Goal: Information Seeking & Learning: Find specific fact

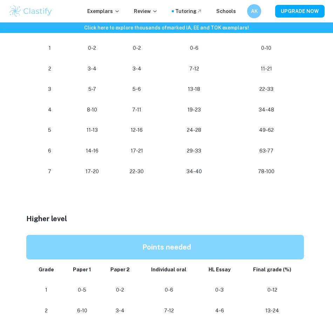
scroll to position [455, 0]
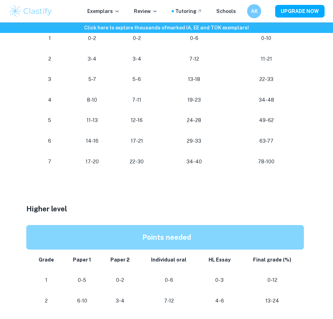
click at [213, 203] on p at bounding box center [166, 198] width 280 height 11
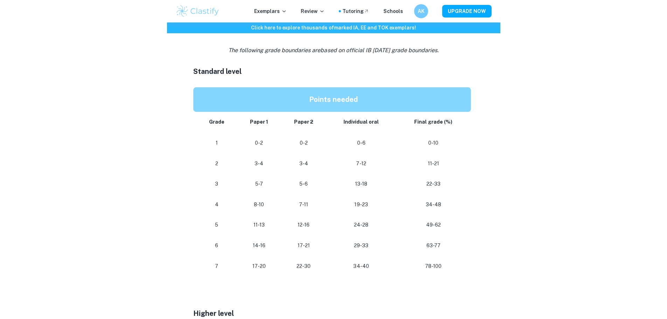
scroll to position [350, 0]
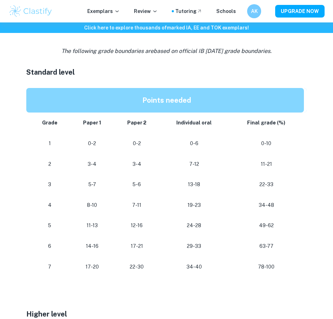
click at [124, 195] on td "5-6" at bounding box center [137, 184] width 46 height 21
click at [125, 210] on p "7-11" at bounding box center [136, 204] width 34 height 9
click at [152, 230] on td "12-16" at bounding box center [137, 225] width 46 height 21
click at [159, 229] on td "24-28" at bounding box center [193, 225] width 69 height 21
click at [165, 215] on td "19-23" at bounding box center [193, 205] width 69 height 21
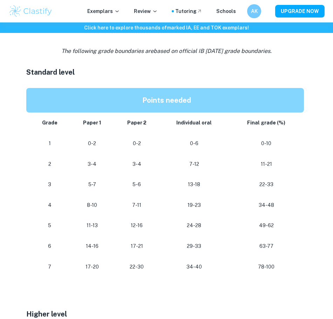
click at [167, 230] on p "24-28" at bounding box center [194, 225] width 58 height 9
click at [155, 236] on td "12-16" at bounding box center [137, 225] width 46 height 21
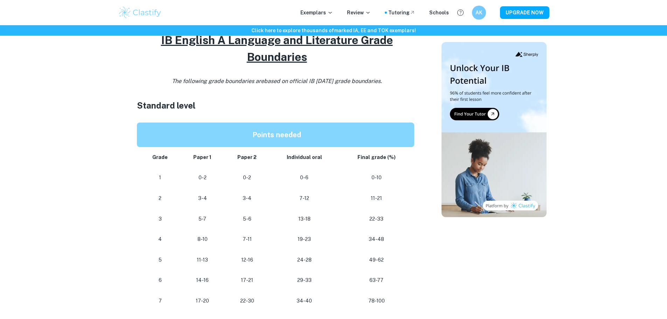
click at [114, 191] on div "Home Blog IB English A Language and Literature Grade Boundaries IB English A La…" at bounding box center [334, 191] width 448 height 1032
click at [332, 267] on div at bounding box center [493, 205] width 105 height 987
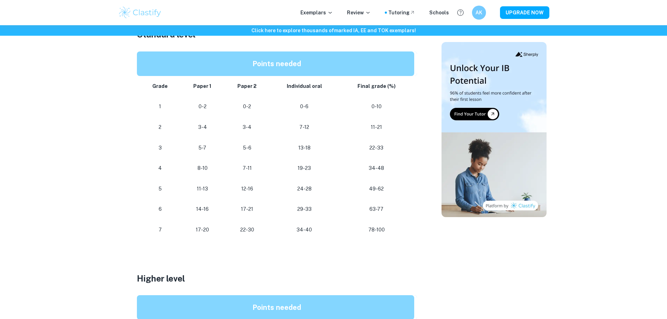
scroll to position [420, 0]
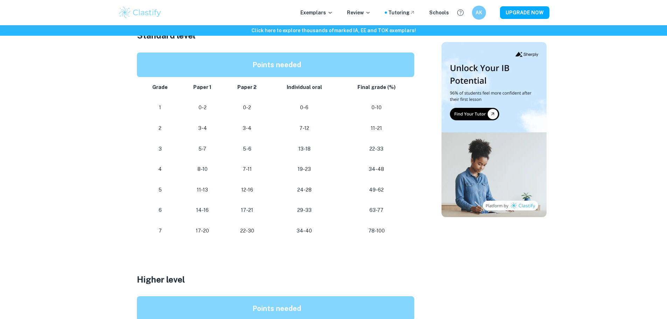
click at [123, 205] on div "IB English A Language and Literature Grade Boundaries By [PERSON_NAME] • [DATE]…" at bounding box center [277, 135] width 312 height 987
click at [399, 263] on p at bounding box center [277, 267] width 280 height 11
click at [404, 260] on p at bounding box center [277, 257] width 280 height 11
click at [409, 263] on p at bounding box center [277, 267] width 280 height 11
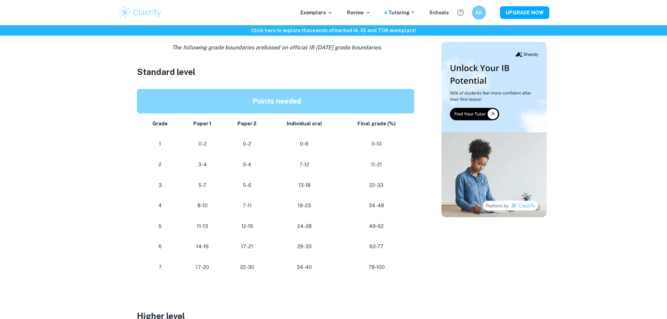
scroll to position [385, 0]
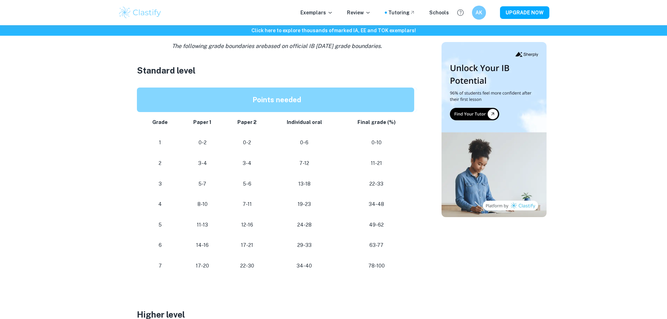
click at [299, 247] on p "29-33" at bounding box center [304, 244] width 58 height 9
drag, startPoint x: 294, startPoint y: 247, endPoint x: 331, endPoint y: 247, distance: 37.1
click at [331, 247] on p "29-33" at bounding box center [304, 244] width 58 height 9
drag, startPoint x: 321, startPoint y: 247, endPoint x: 291, endPoint y: 247, distance: 30.1
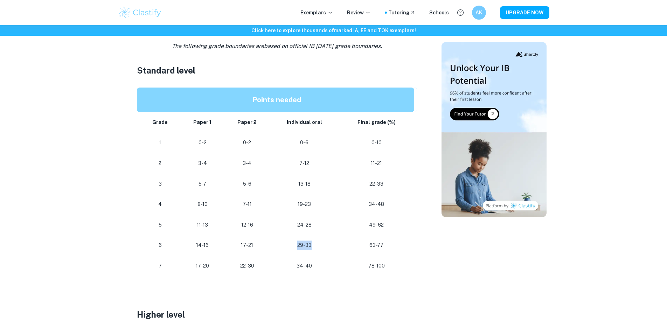
click at [291, 247] on p "29-33" at bounding box center [304, 244] width 58 height 9
drag, startPoint x: 267, startPoint y: 245, endPoint x: 329, endPoint y: 245, distance: 62.3
click at [329, 245] on tr "[PHONE_NUMBER] [PHONE_NUMBER]" at bounding box center [277, 245] width 280 height 21
click at [329, 245] on p "29-33" at bounding box center [304, 244] width 58 height 9
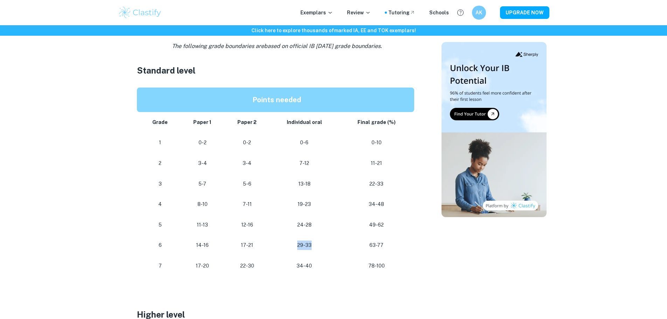
drag, startPoint x: 335, startPoint y: 247, endPoint x: 287, endPoint y: 246, distance: 48.0
click at [287, 246] on td "29-33" at bounding box center [304, 245] width 69 height 21
click at [287, 246] on p "29-33" at bounding box center [304, 244] width 58 height 9
drag, startPoint x: 325, startPoint y: 248, endPoint x: 277, endPoint y: 246, distance: 48.3
click at [277, 246] on p "29-33" at bounding box center [304, 244] width 58 height 9
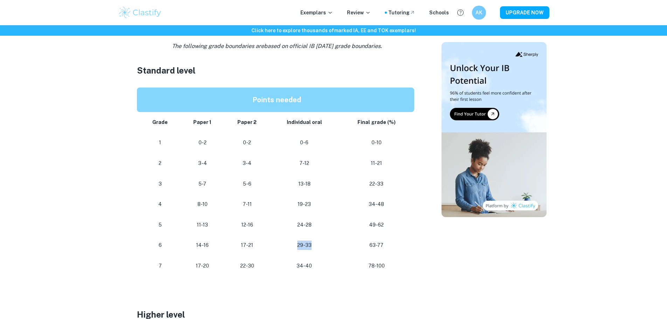
click at [277, 246] on p "29-33" at bounding box center [304, 244] width 58 height 9
drag, startPoint x: 288, startPoint y: 245, endPoint x: 336, endPoint y: 244, distance: 48.3
click at [336, 244] on td "29-33" at bounding box center [304, 245] width 69 height 21
drag, startPoint x: 295, startPoint y: 246, endPoint x: 346, endPoint y: 246, distance: 50.8
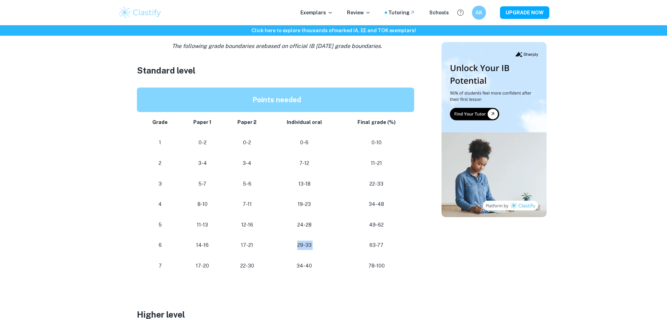
click at [346, 246] on tr "[PHONE_NUMBER] [PHONE_NUMBER]" at bounding box center [277, 245] width 280 height 21
click at [346, 246] on p "63-77" at bounding box center [376, 244] width 64 height 9
